Goal: Task Accomplishment & Management: Manage account settings

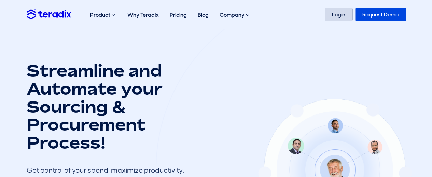
click at [337, 15] on link "Login" at bounding box center [339, 15] width 28 height 14
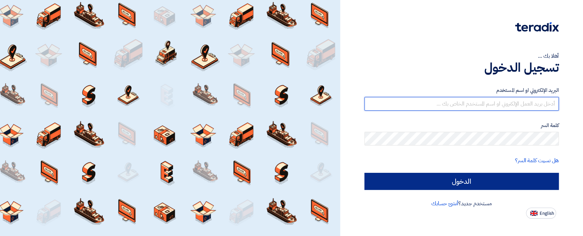
type input "[EMAIL_ADDRESS][DOMAIN_NAME]"
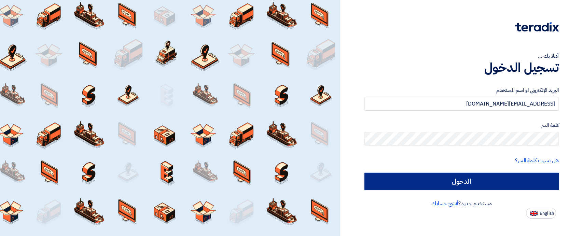
click at [425, 184] on input "الدخول" at bounding box center [461, 181] width 194 height 17
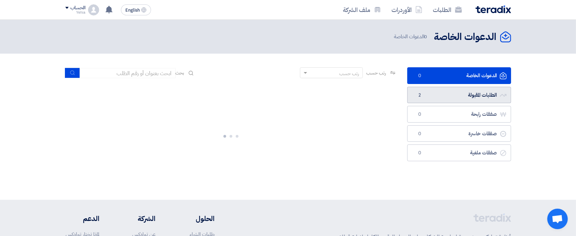
click at [465, 91] on link "الطلبات المقبولة الطلبات المقبولة 2" at bounding box center [459, 95] width 104 height 17
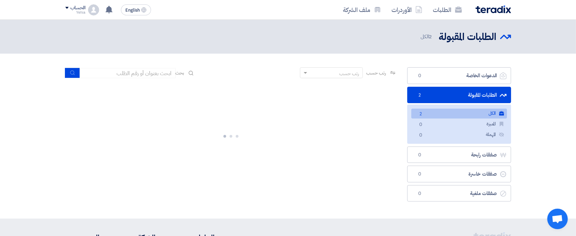
click at [466, 113] on link "الكل الكل 2" at bounding box center [459, 114] width 96 height 10
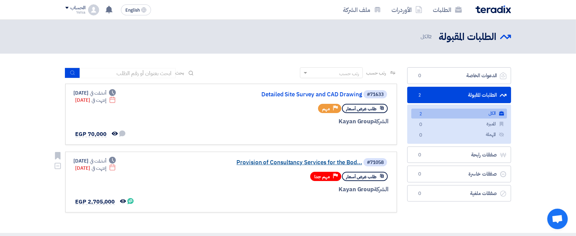
click at [279, 162] on link "Provision of Consultancy Services for the Bod..." at bounding box center [293, 162] width 137 height 6
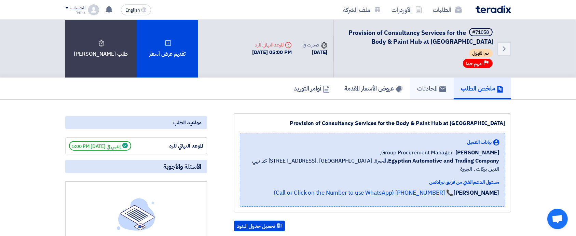
click at [434, 94] on link "المحادثات" at bounding box center [432, 88] width 44 height 22
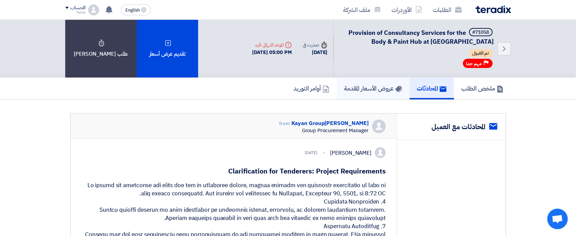
click at [384, 91] on h5 "عروض الأسعار المقدمة" at bounding box center [373, 88] width 58 height 8
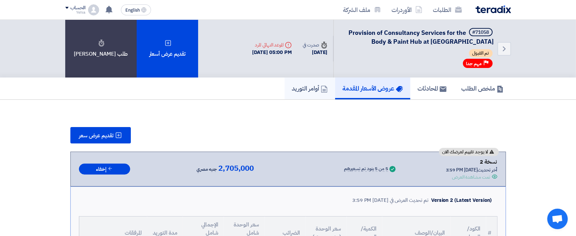
click at [311, 86] on h5 "أوامر التوريد" at bounding box center [310, 88] width 36 height 8
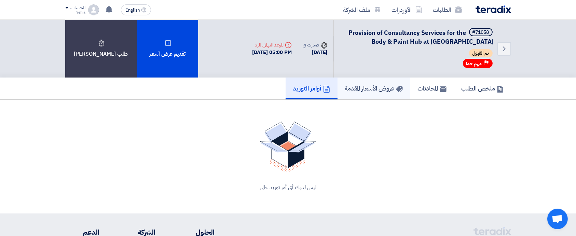
click at [350, 90] on h5 "عروض الأسعار المقدمة" at bounding box center [374, 88] width 58 height 8
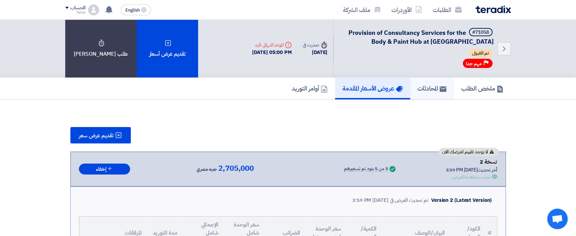
click at [422, 89] on h5 "المحادثات" at bounding box center [432, 88] width 29 height 8
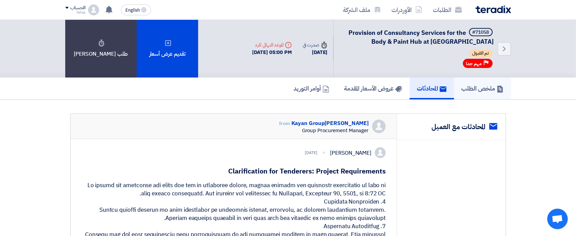
click at [476, 89] on h5 "ملخص الطلب" at bounding box center [482, 88] width 42 height 8
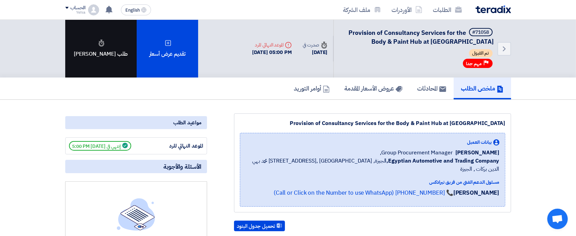
click at [89, 45] on div "طلب تاجيل" at bounding box center [100, 49] width 71 height 58
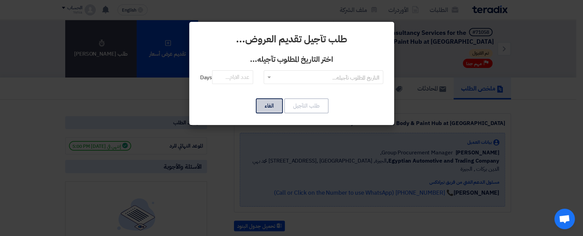
click at [262, 107] on button "الغاء" at bounding box center [269, 105] width 27 height 15
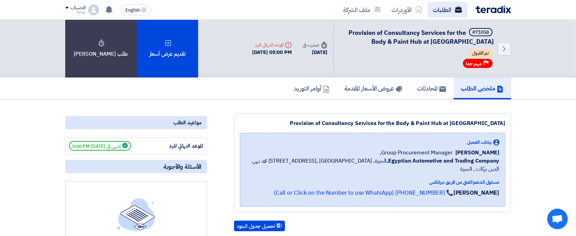
click at [435, 6] on link "الطلبات" at bounding box center [447, 10] width 40 height 16
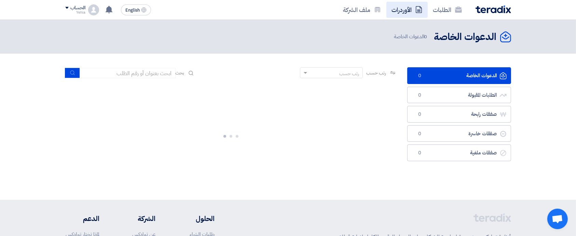
click at [406, 6] on link "الأوردرات" at bounding box center [406, 10] width 41 height 16
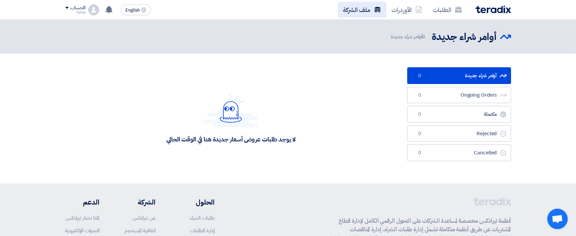
click at [369, 8] on link "ملف الشركة" at bounding box center [362, 10] width 48 height 16
